Goal: Task Accomplishment & Management: Complete application form

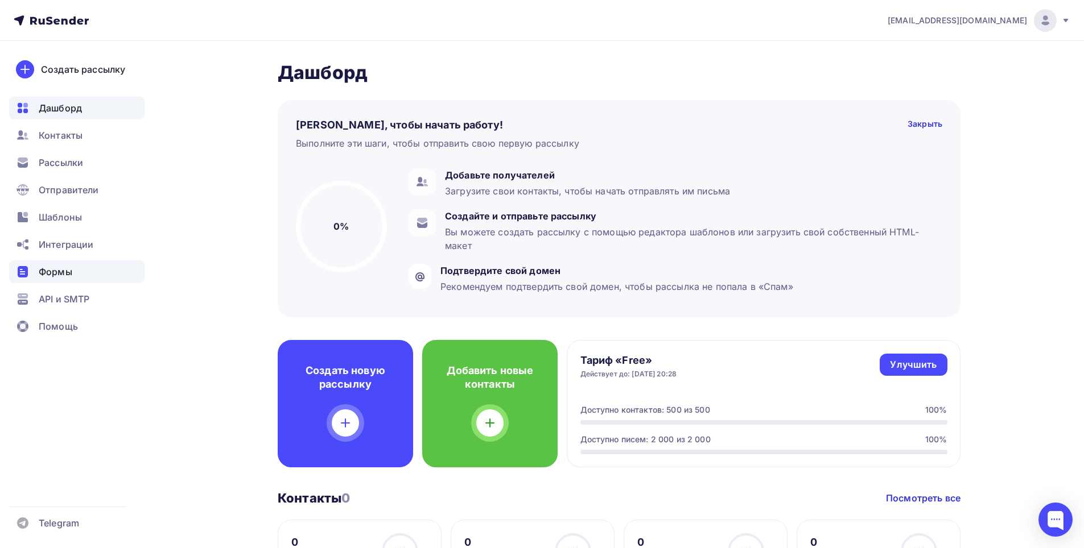
click at [28, 281] on div "Формы" at bounding box center [76, 271] width 135 height 23
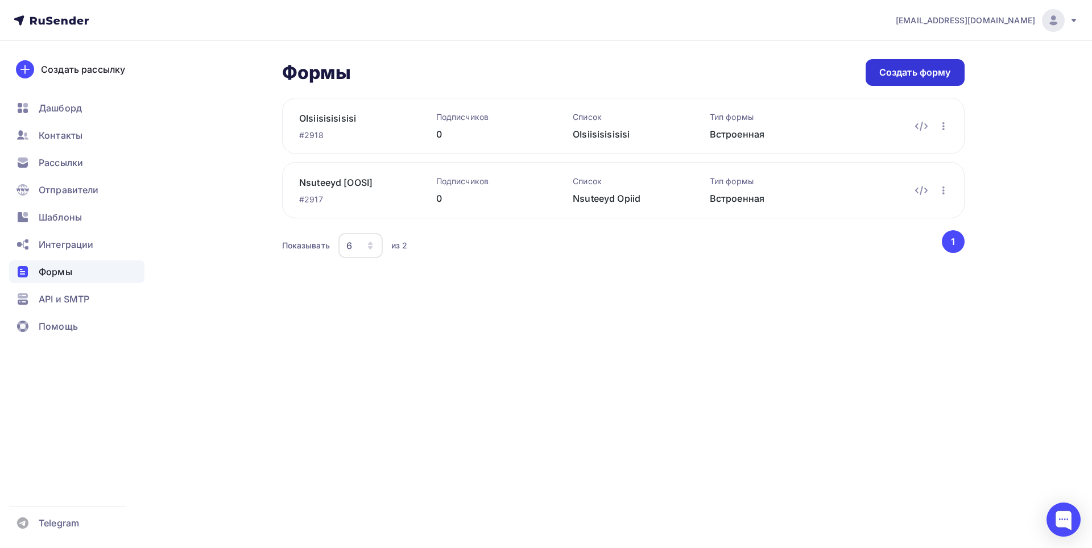
click at [930, 61] on div "Создать форму" at bounding box center [915, 72] width 99 height 27
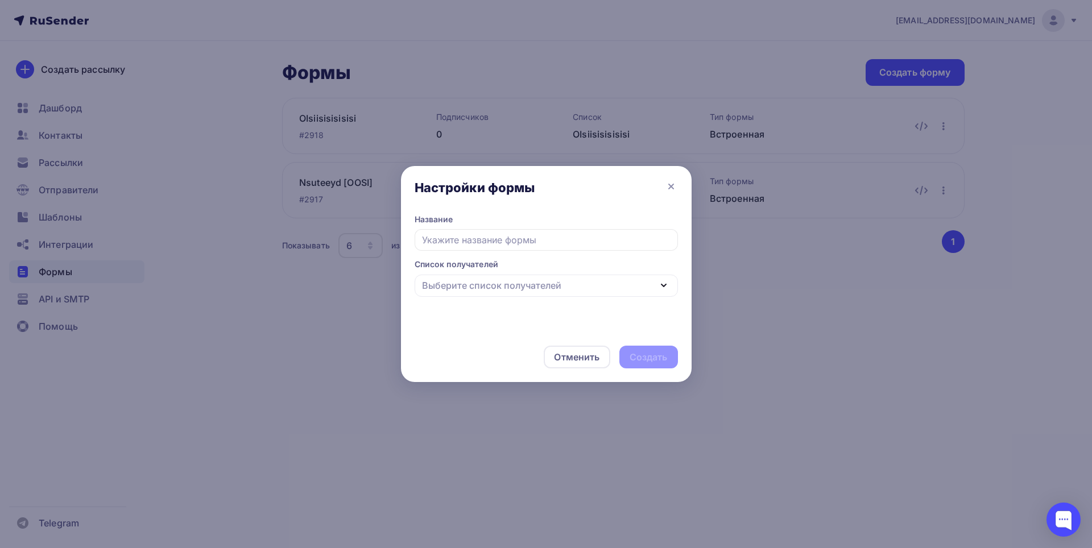
click at [536, 282] on div "Выберите список получателей" at bounding box center [491, 286] width 139 height 14
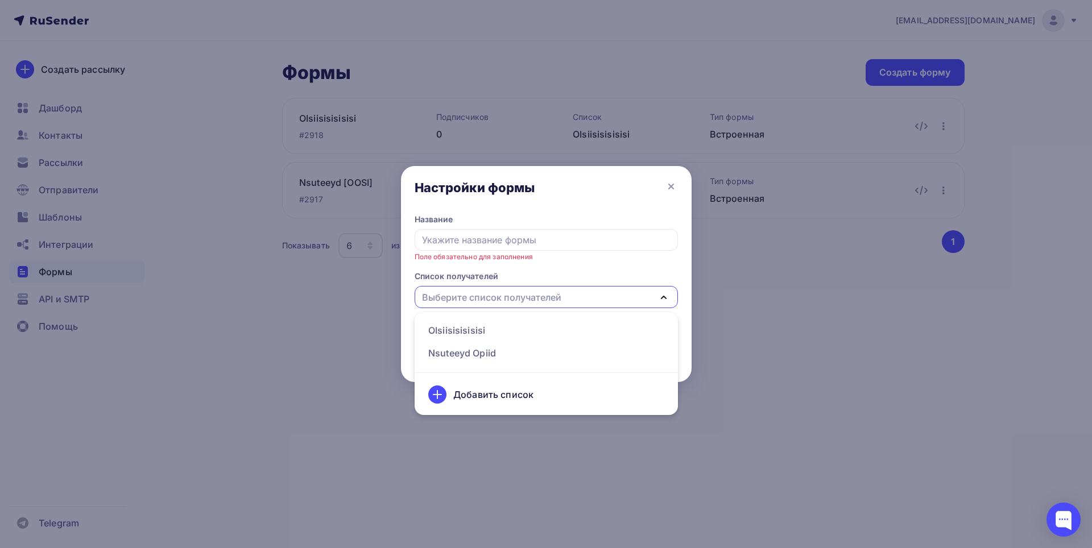
click at [519, 399] on div "Добавить список" at bounding box center [493, 395] width 80 height 14
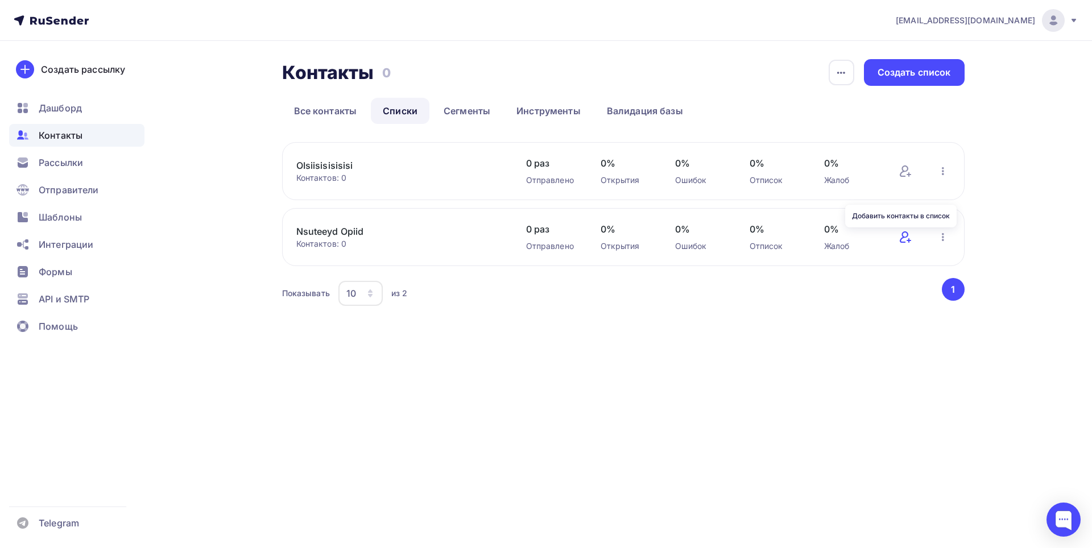
click at [907, 241] on icon at bounding box center [908, 241] width 3 height 0
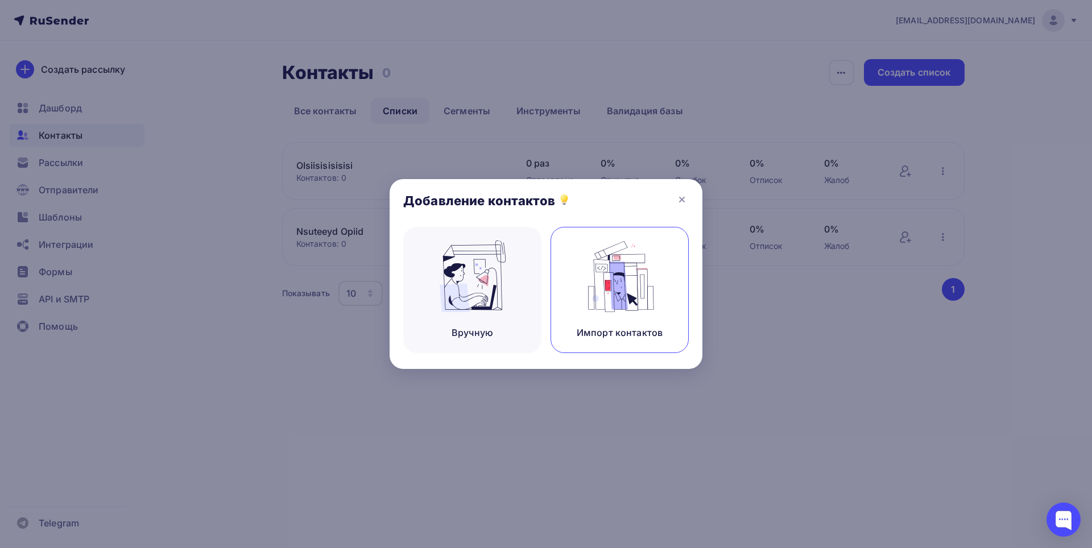
click at [579, 286] on div "Импорт контактов" at bounding box center [620, 290] width 138 height 126
